Goal: Transaction & Acquisition: Purchase product/service

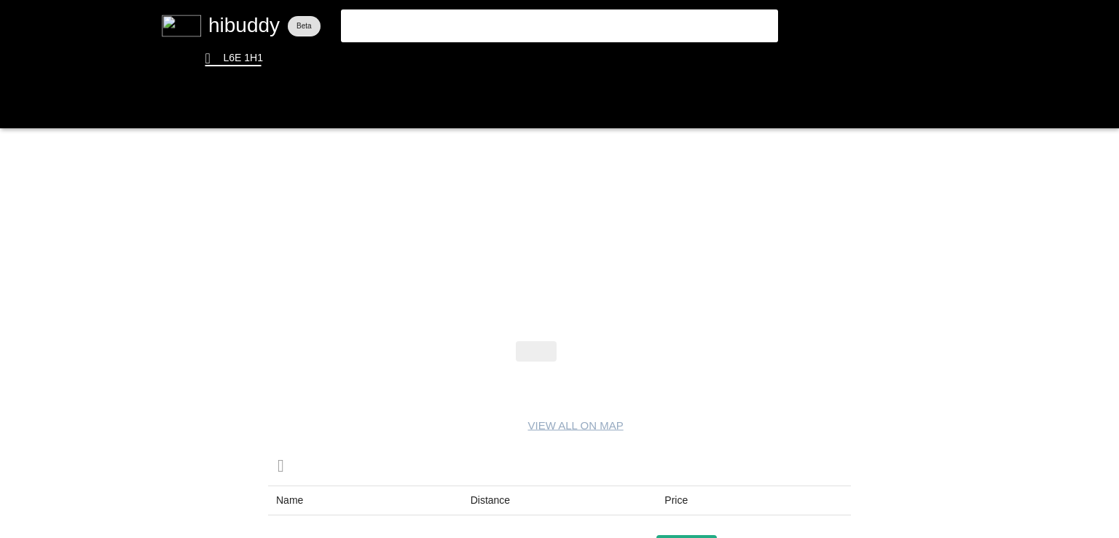
click at [585, 362] on flt-glass-pane at bounding box center [559, 269] width 1119 height 538
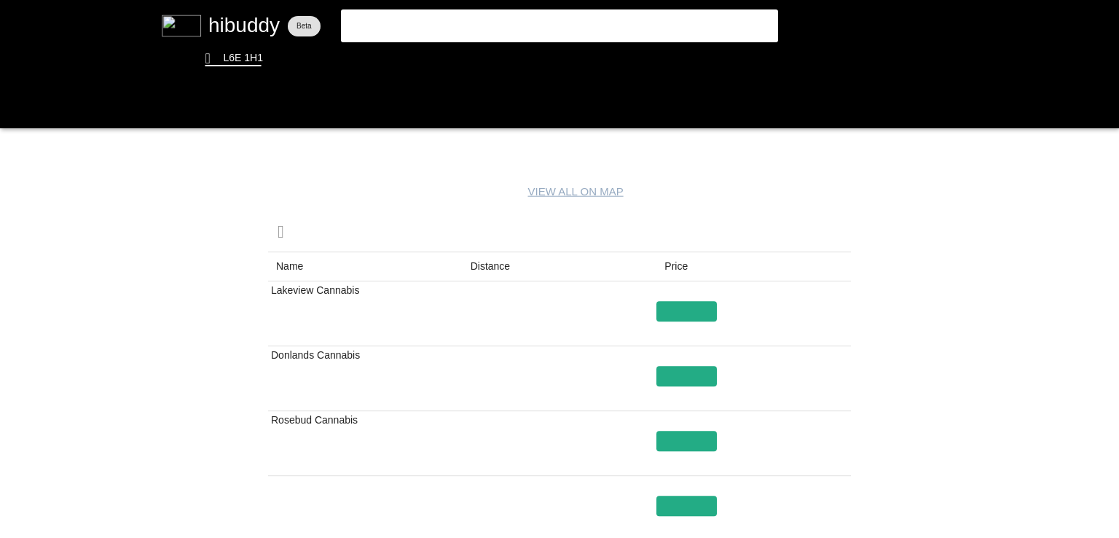
click at [490, 262] on flt-glass-pane at bounding box center [559, 269] width 1119 height 538
click at [667, 307] on flt-glass-pane at bounding box center [559, 269] width 1119 height 538
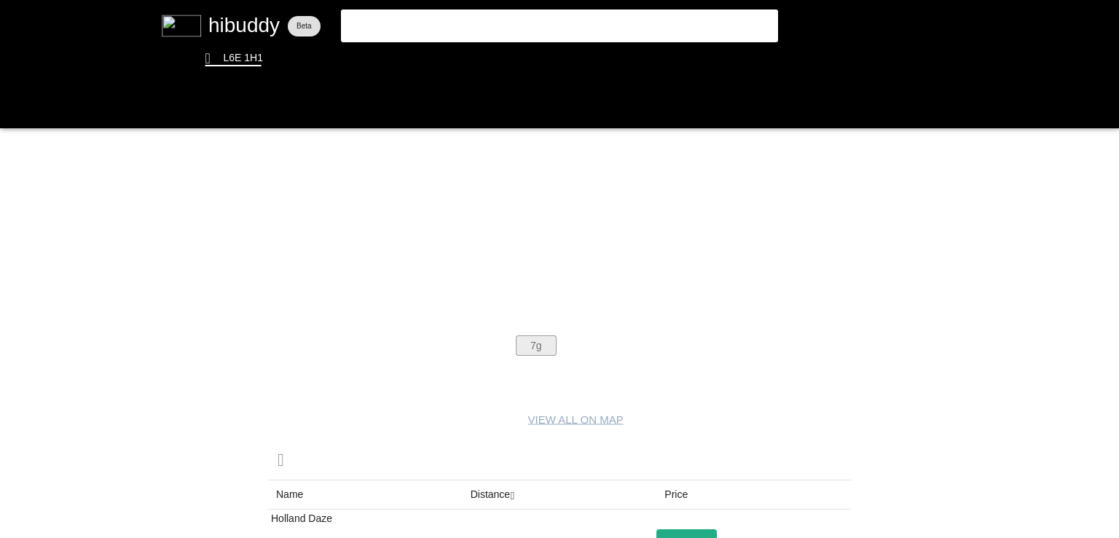
click at [530, 348] on flt-glass-pane at bounding box center [559, 269] width 1119 height 538
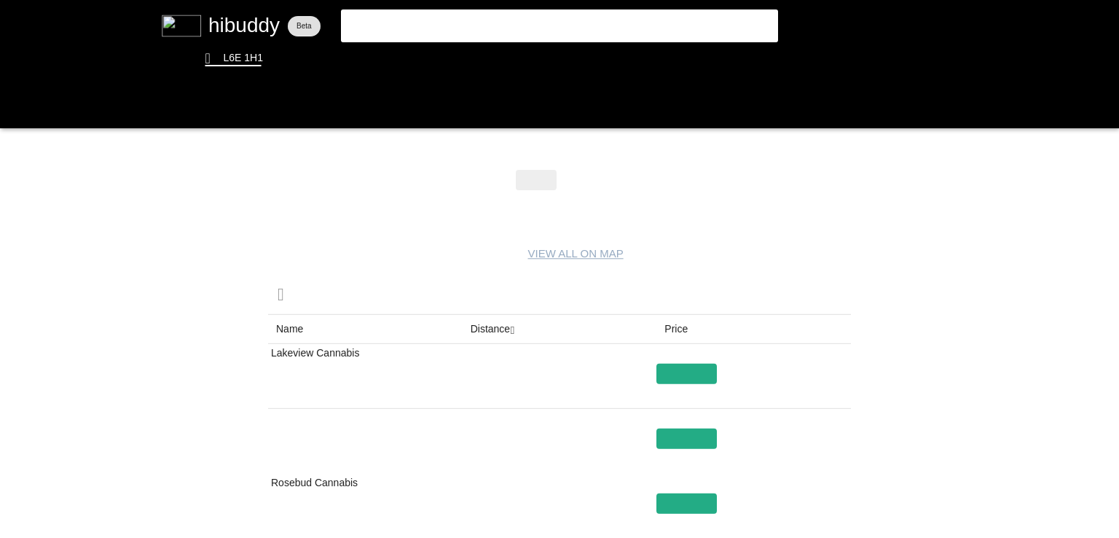
drag, startPoint x: 597, startPoint y: 196, endPoint x: 595, endPoint y: 187, distance: 9.0
click at [595, 187] on flt-glass-pane at bounding box center [559, 269] width 1119 height 538
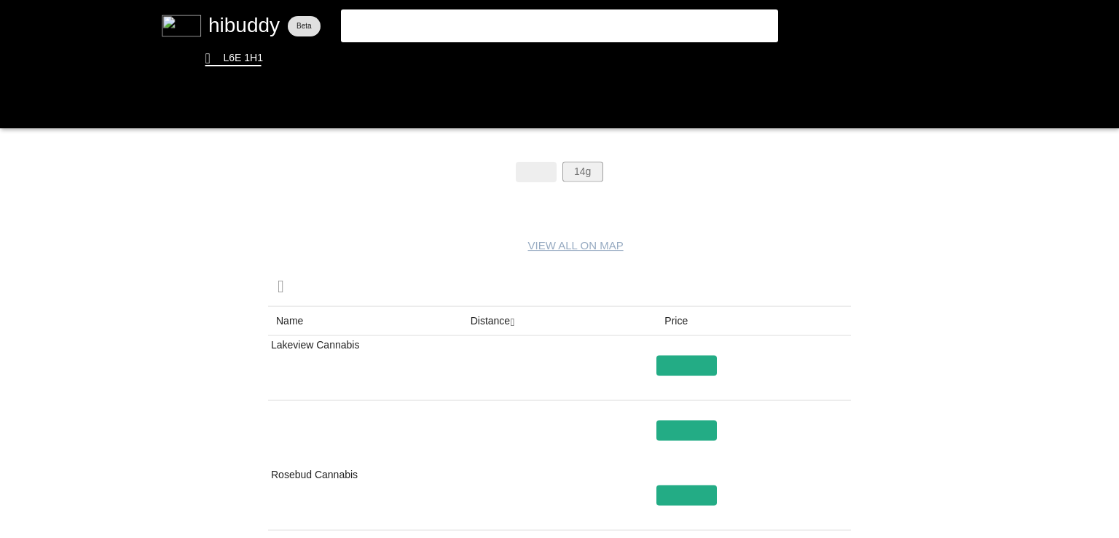
click at [596, 170] on flt-glass-pane at bounding box center [559, 269] width 1119 height 538
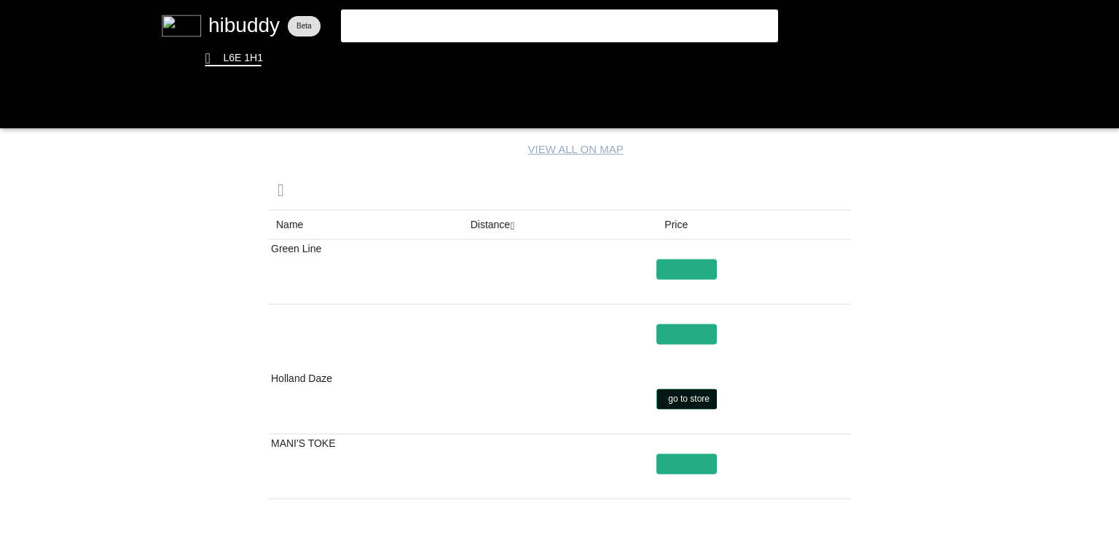
click at [689, 397] on flt-glass-pane at bounding box center [559, 269] width 1119 height 538
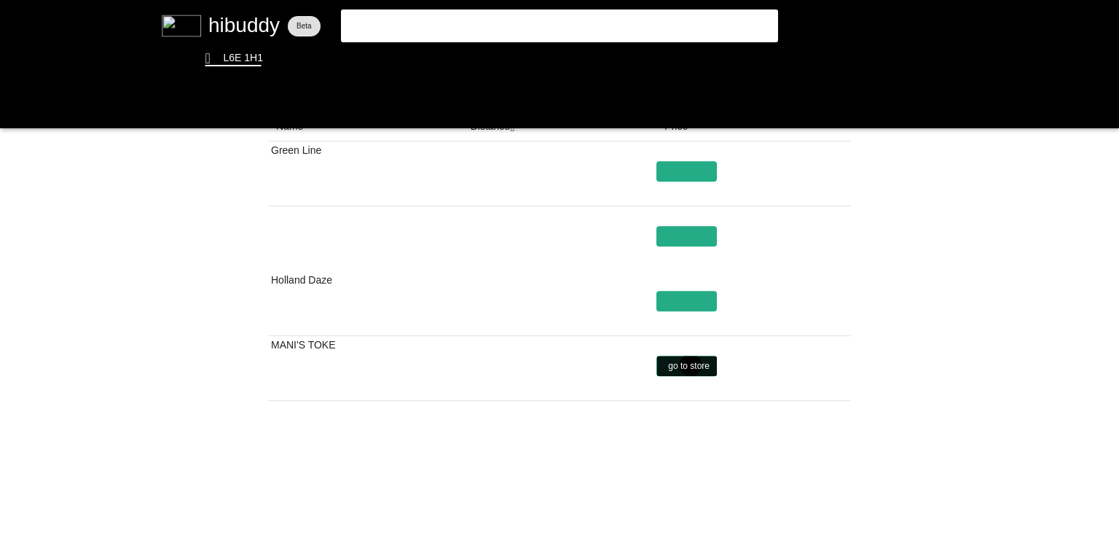
click at [691, 365] on flt-glass-pane at bounding box center [559, 269] width 1119 height 538
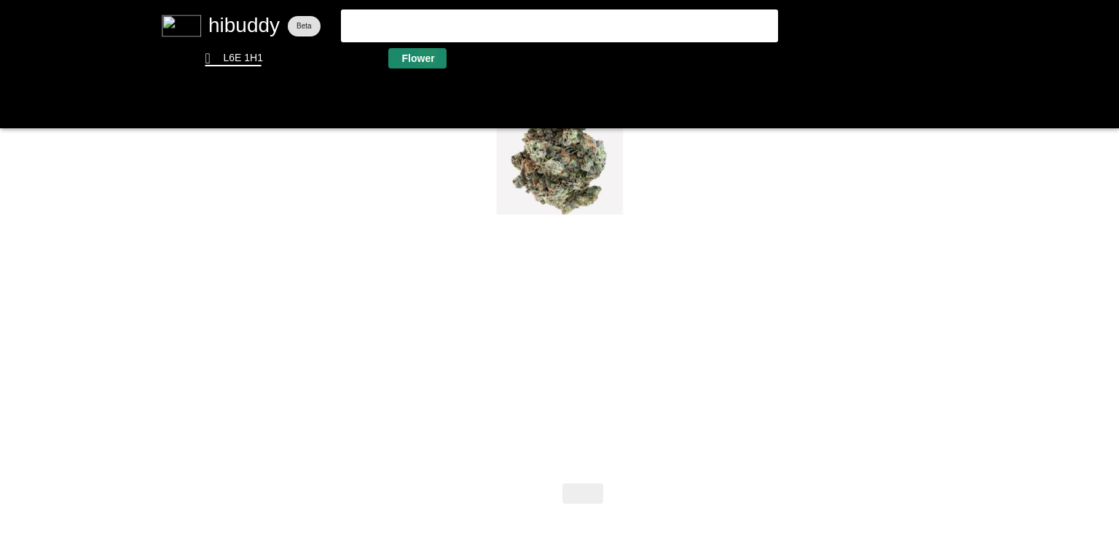
click at [428, 56] on flt-glass-pane at bounding box center [559, 269] width 1119 height 538
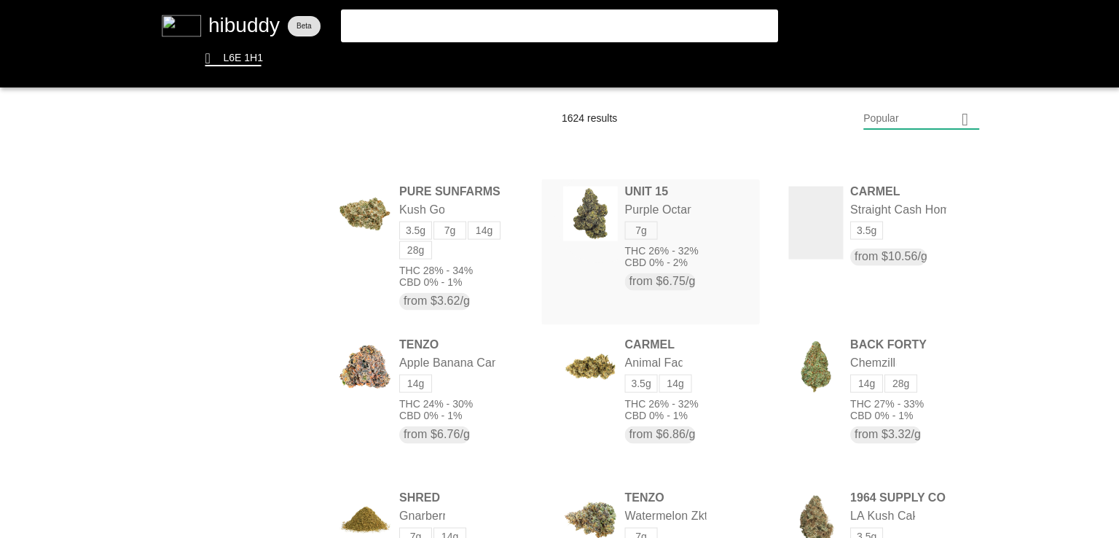
click at [597, 214] on flt-glass-pane at bounding box center [559, 269] width 1119 height 538
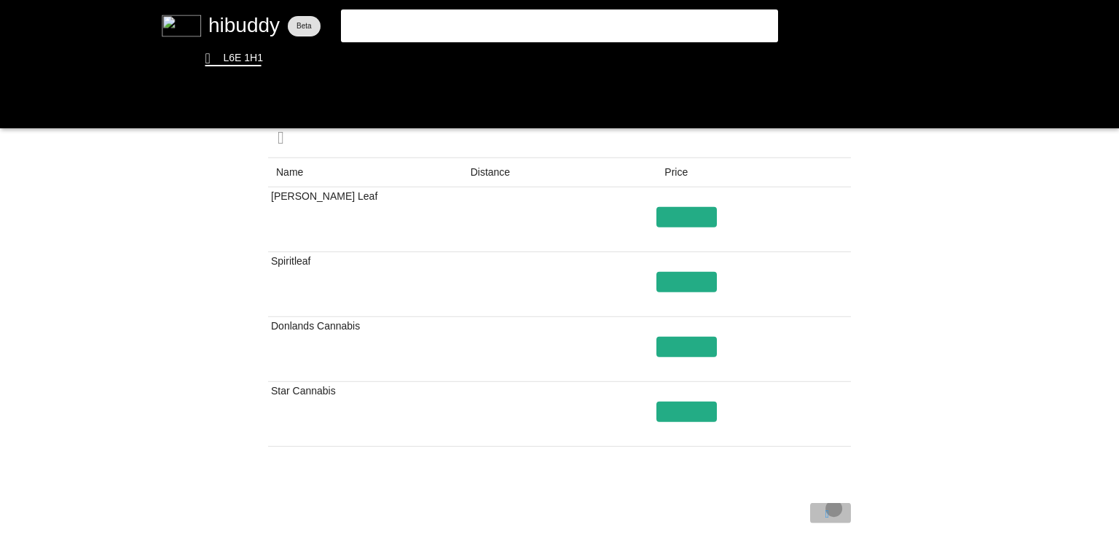
click at [834, 508] on flt-glass-pane at bounding box center [559, 269] width 1119 height 538
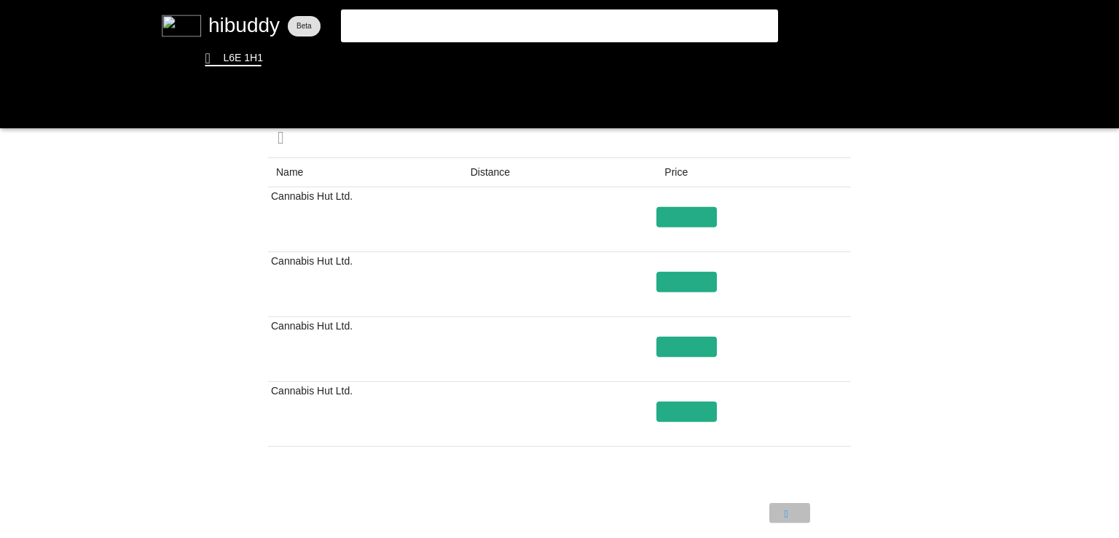
click at [786, 512] on flt-glass-pane at bounding box center [559, 269] width 1119 height 538
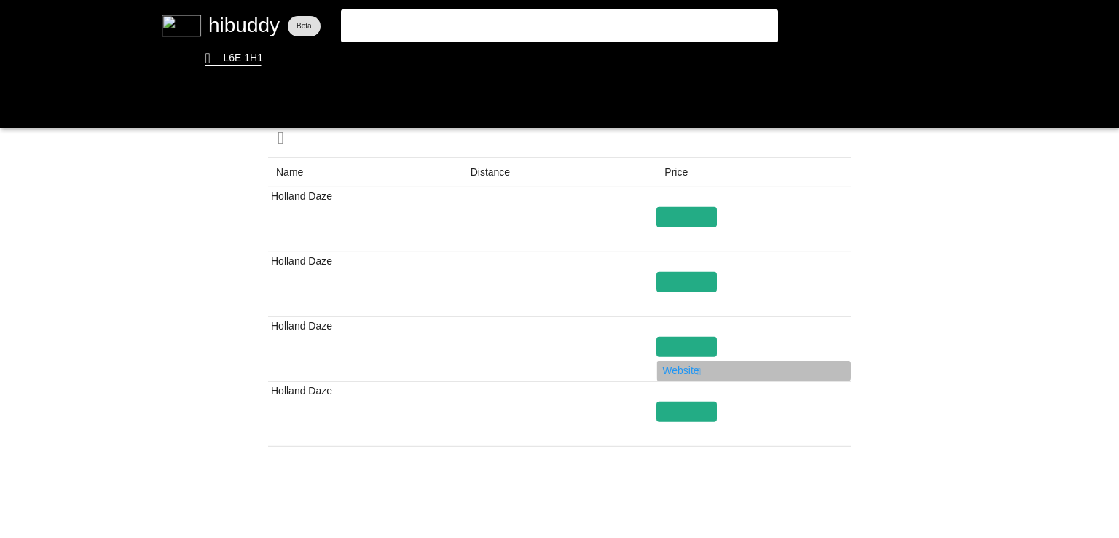
click at [692, 361] on flt-glass-pane at bounding box center [559, 269] width 1119 height 538
click at [678, 349] on flt-glass-pane at bounding box center [559, 269] width 1119 height 538
